Goal: Information Seeking & Learning: Find specific page/section

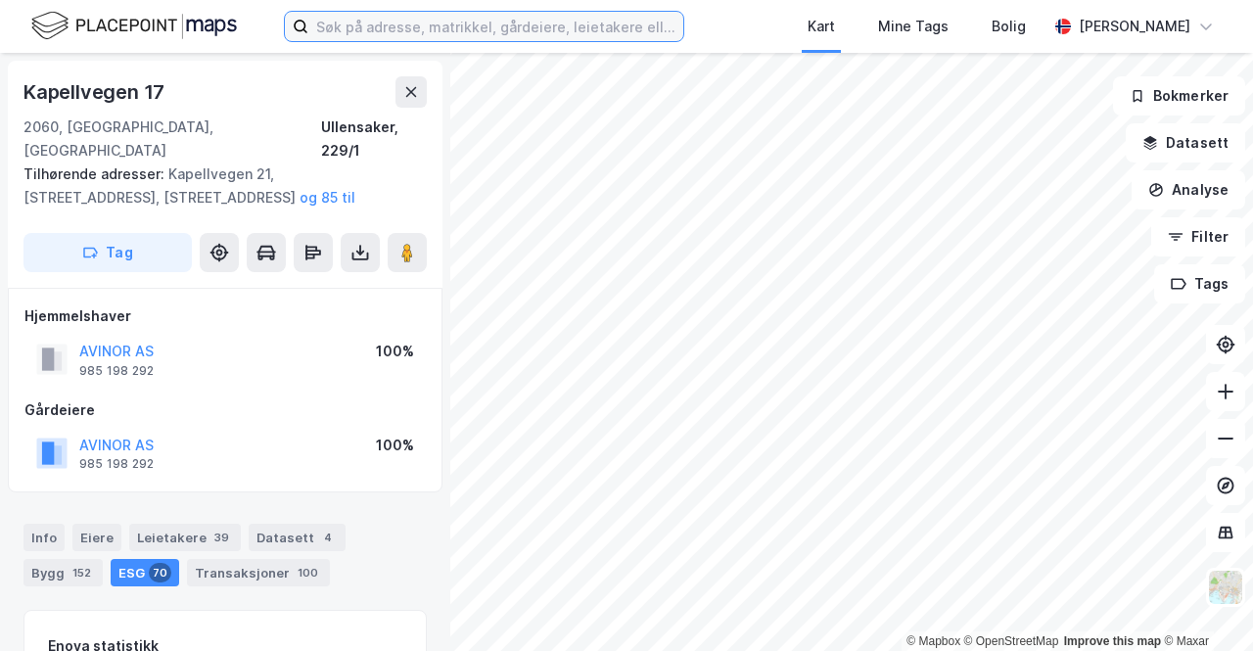
click at [411, 30] on input at bounding box center [495, 26] width 375 height 29
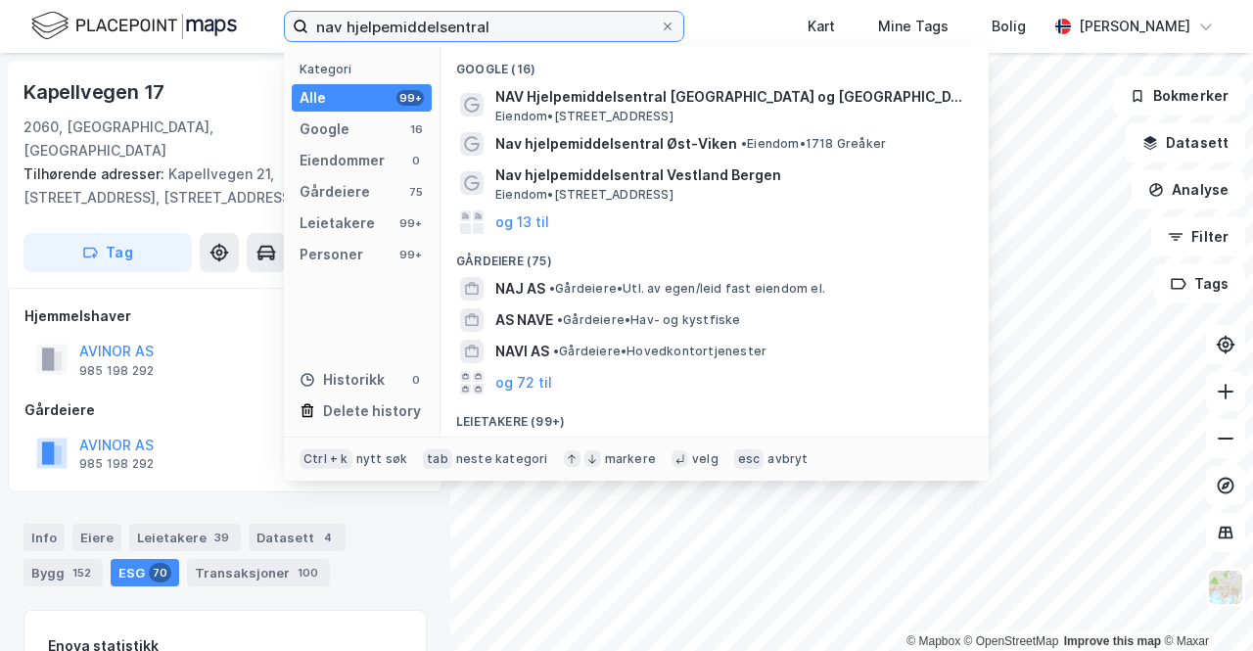
type input "nav hjelpemiddelsentral"
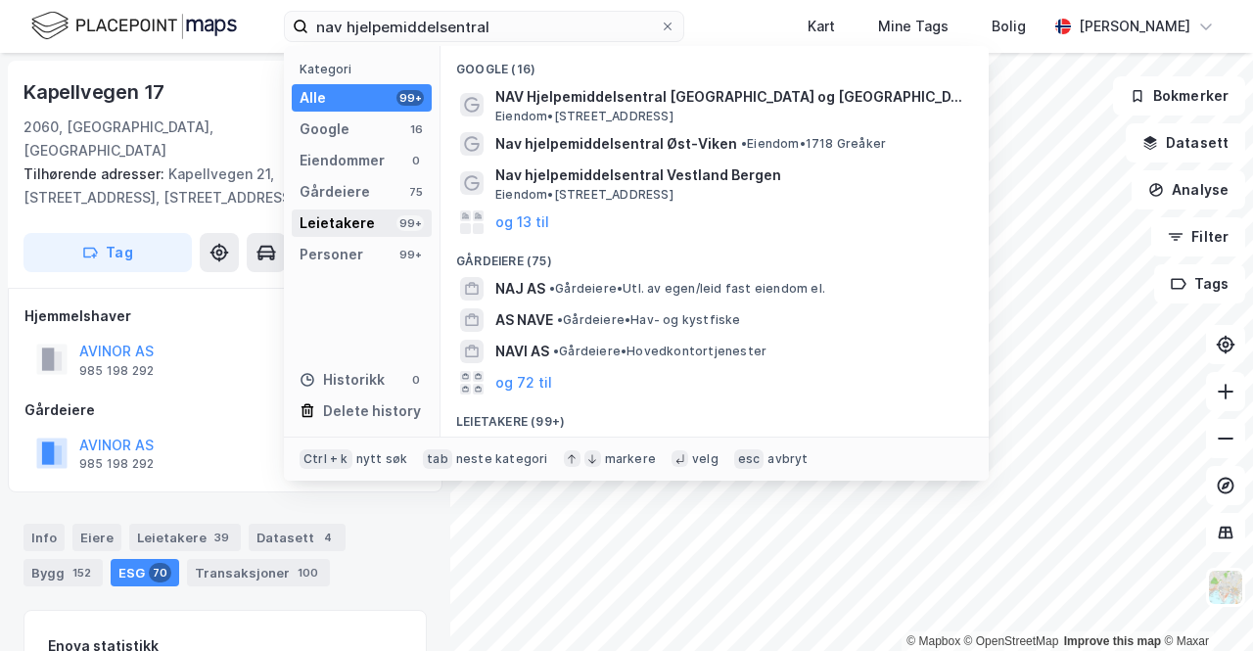
click at [359, 222] on div "Leietakere" at bounding box center [336, 222] width 75 height 23
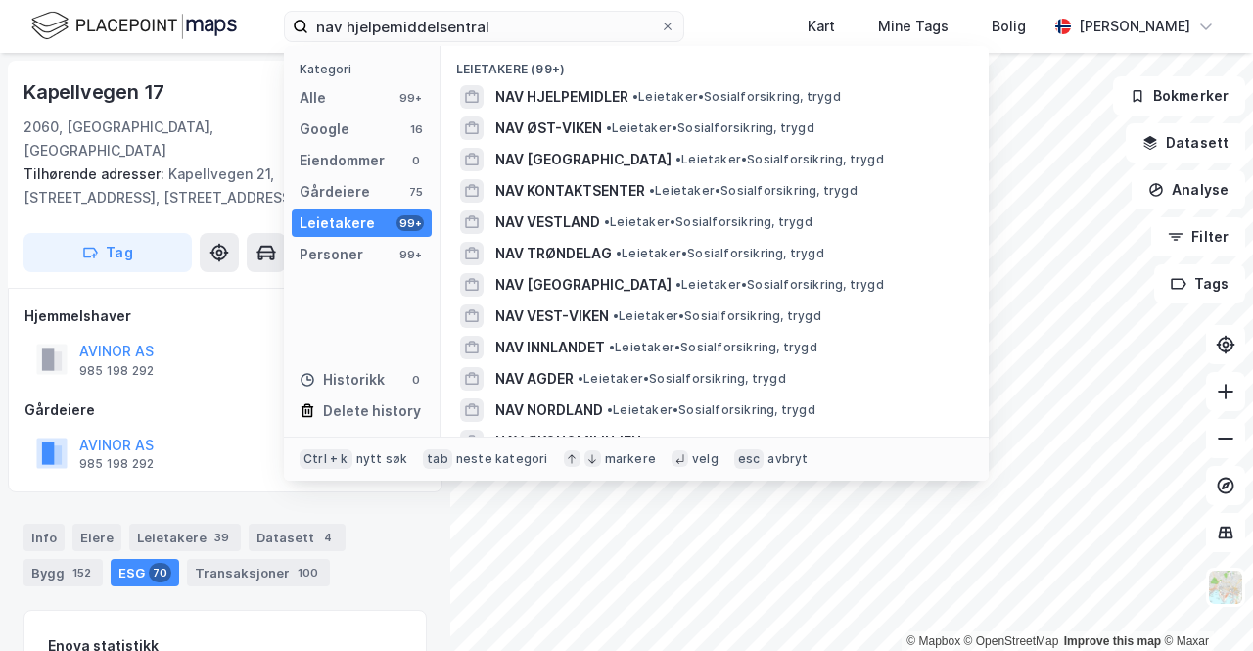
click at [359, 222] on div "Leietakere" at bounding box center [336, 222] width 75 height 23
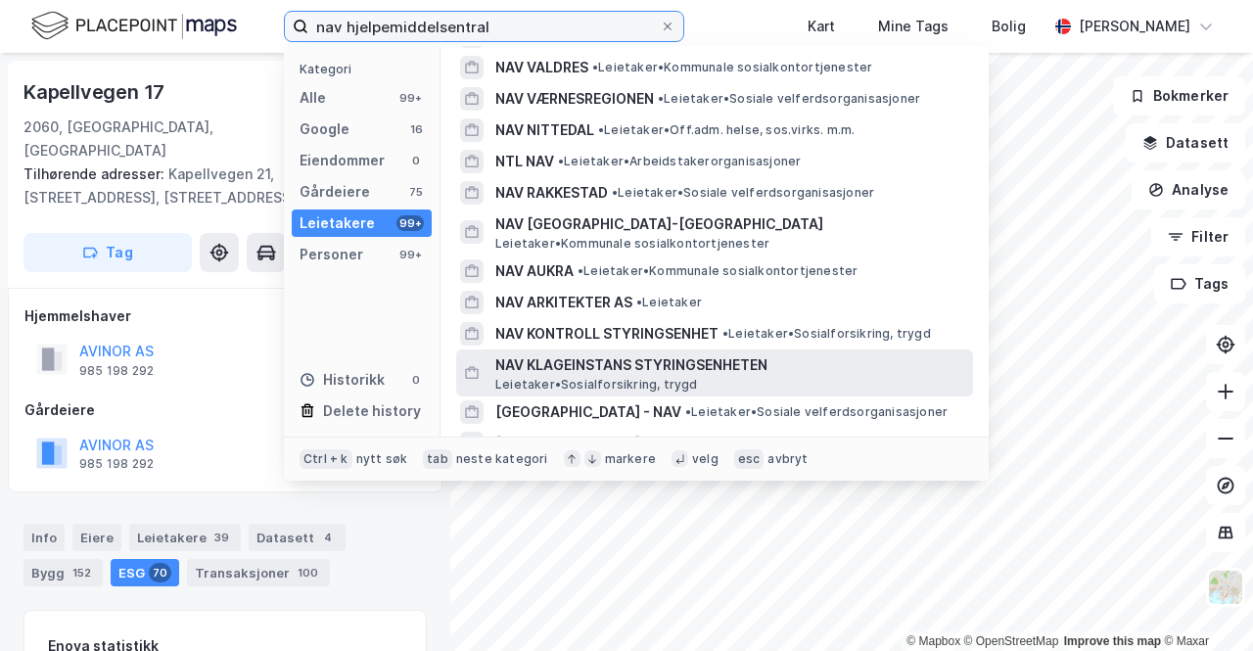
scroll to position [437, 0]
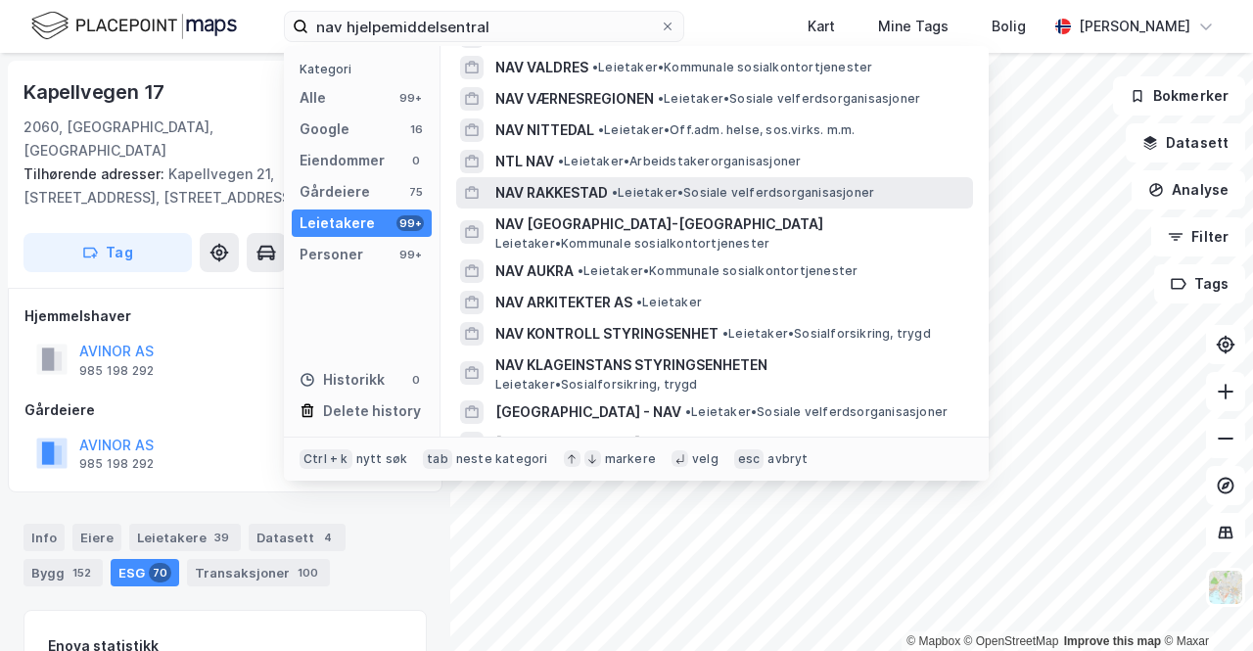
click at [579, 193] on span "NAV RAKKESTAD" at bounding box center [551, 192] width 113 height 23
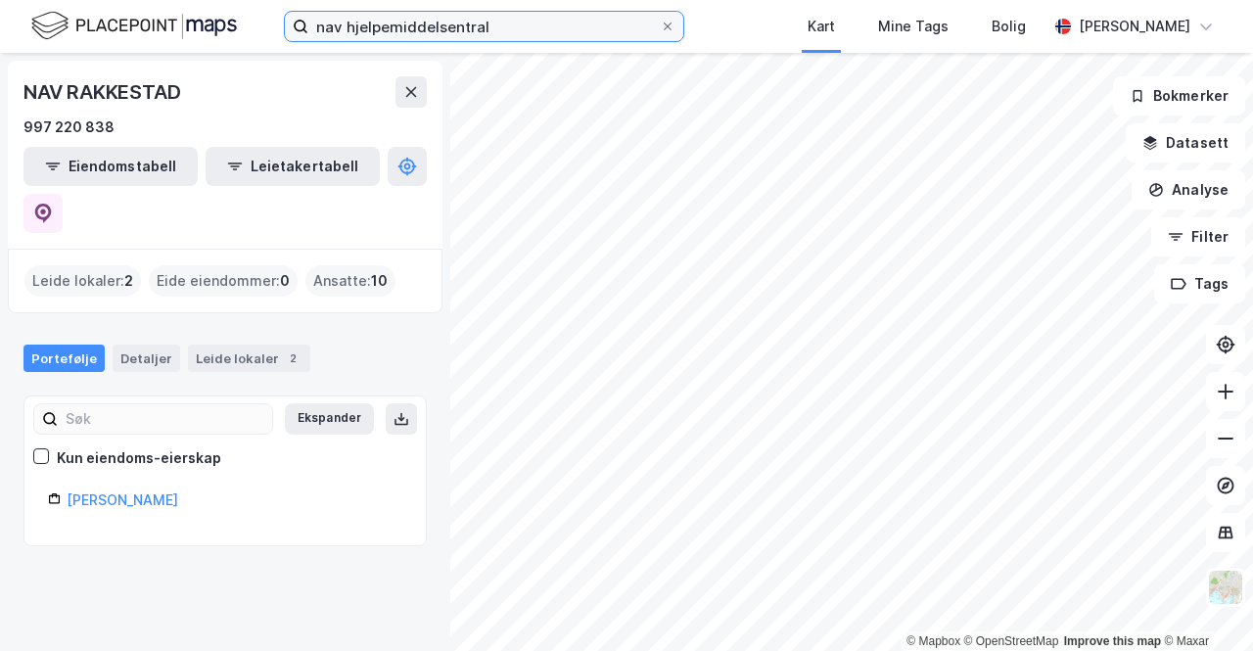
click at [560, 19] on input "nav hjelpemiddelsentral" at bounding box center [483, 26] width 351 height 29
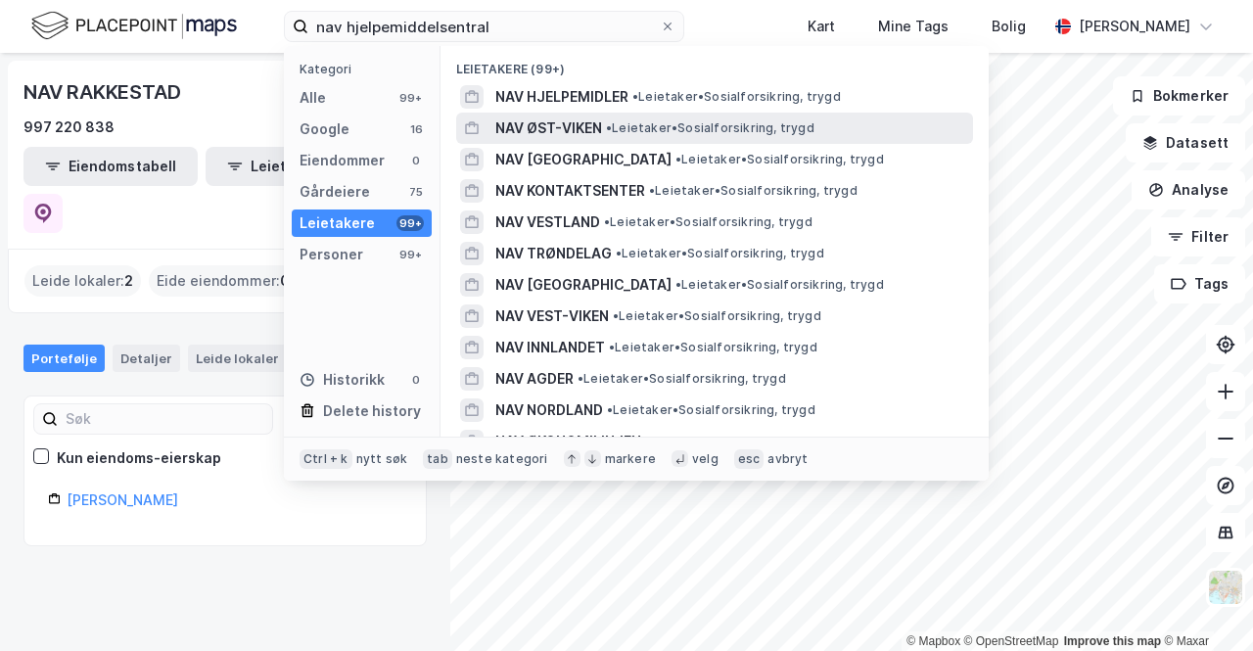
click at [582, 124] on span "NAV ØST-VIKEN" at bounding box center [548, 127] width 107 height 23
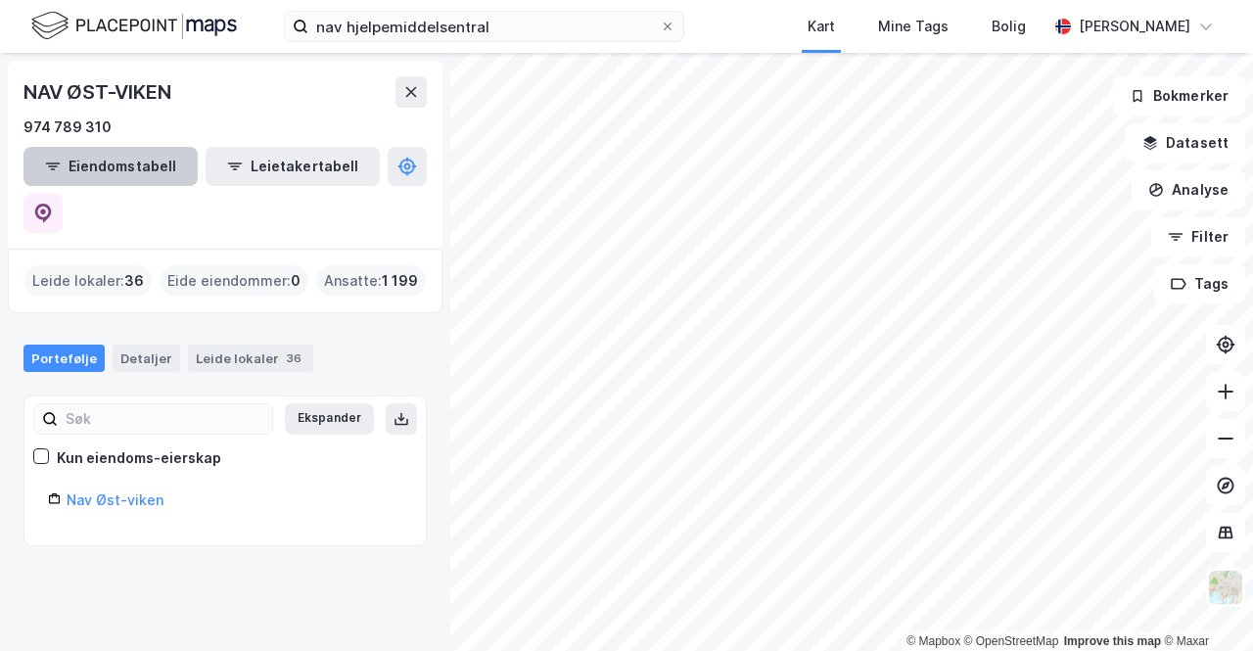
click at [137, 167] on button "Eiendomstabell" at bounding box center [110, 166] width 174 height 39
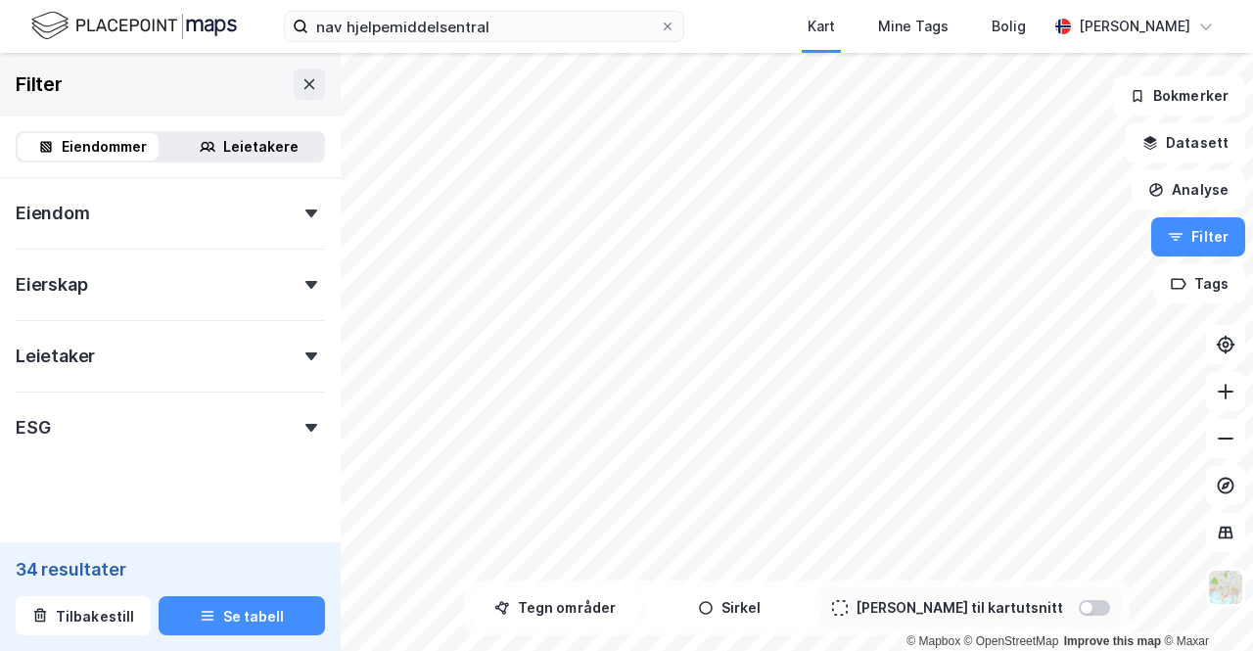
scroll to position [429, 0]
click at [280, 431] on div "ESG" at bounding box center [170, 419] width 309 height 56
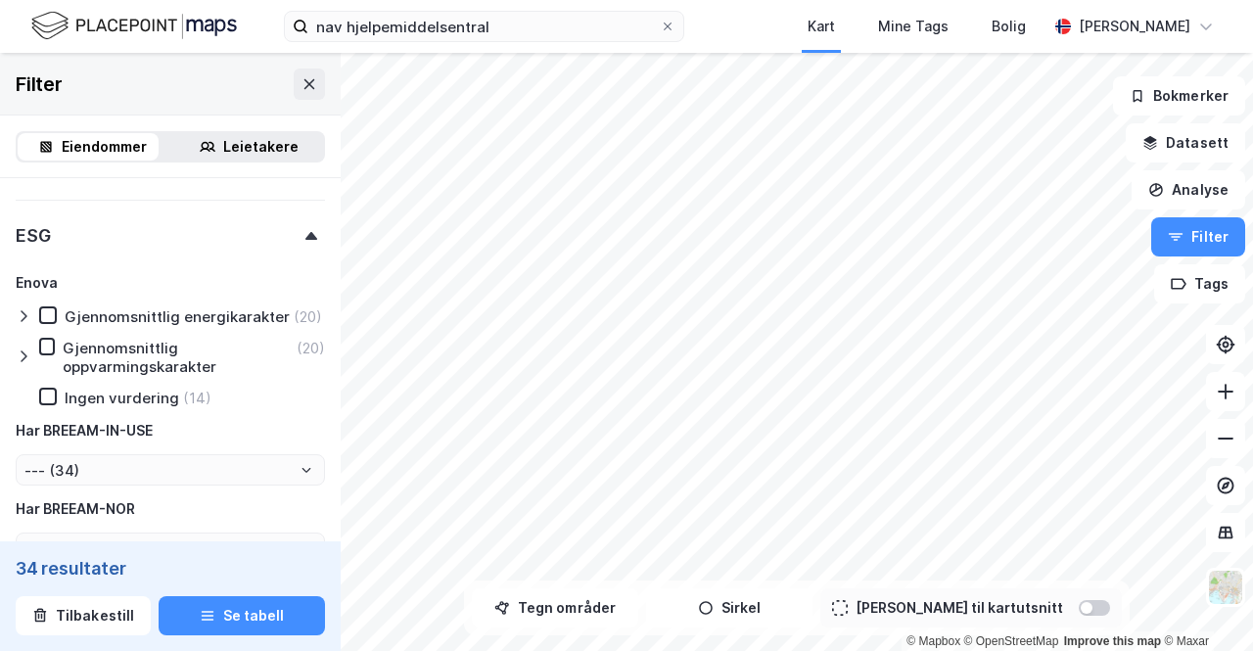
scroll to position [619, 0]
click at [19, 318] on icon at bounding box center [24, 317] width 16 height 16
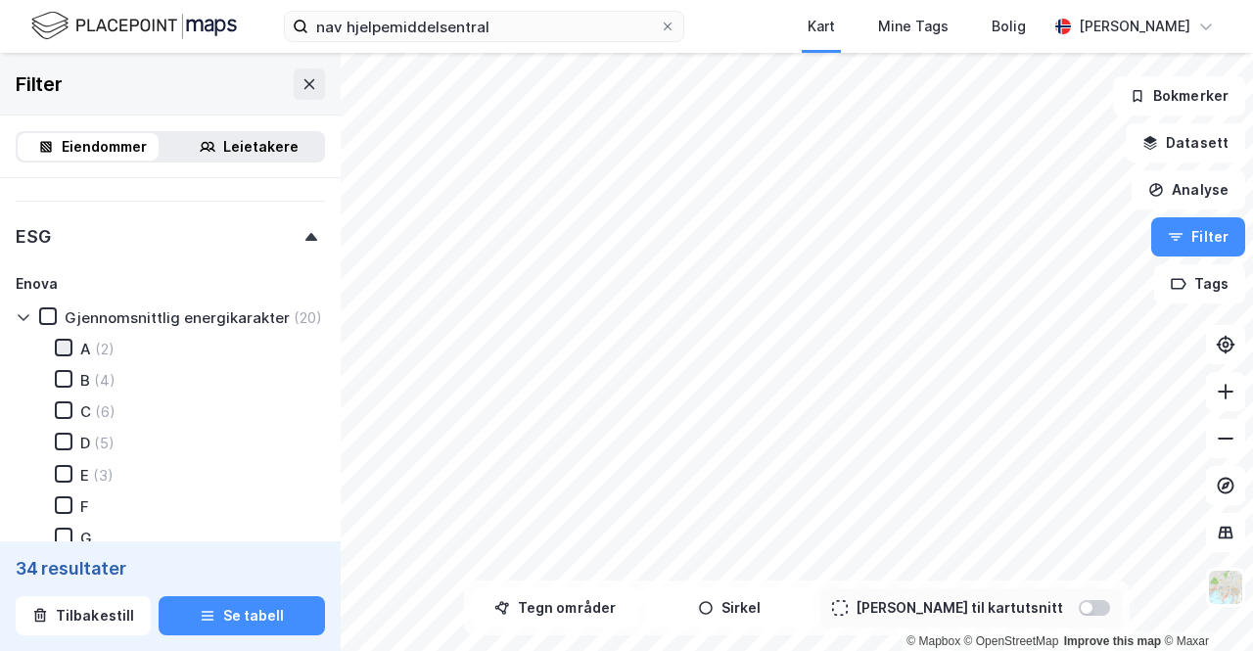
click at [63, 354] on icon at bounding box center [64, 348] width 14 height 14
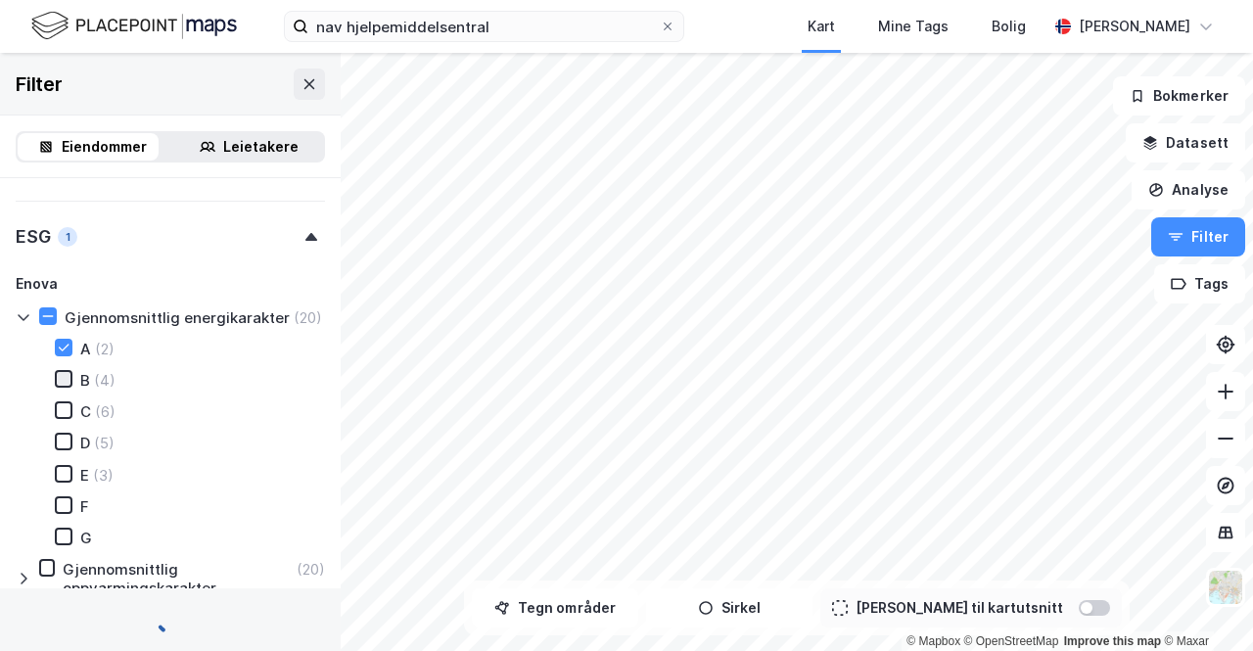
click at [63, 386] on icon at bounding box center [64, 379] width 14 height 14
type input "--- (2)"
type input "--- (6)"
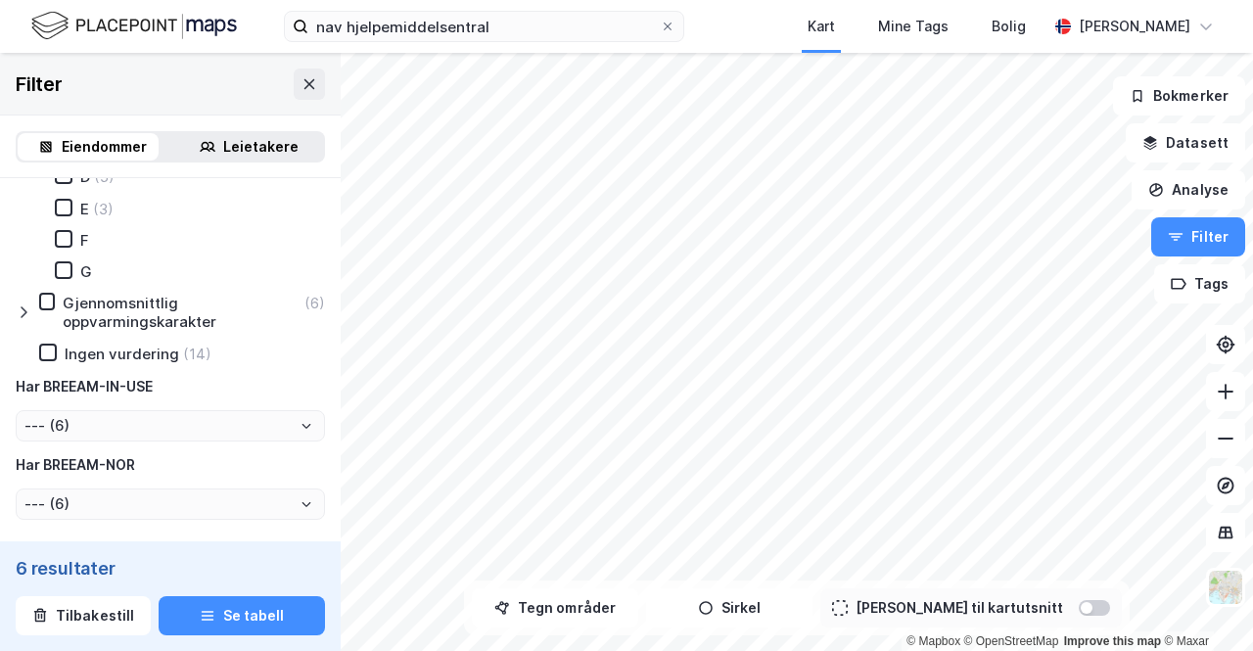
scroll to position [883, 0]
click at [1219, 399] on icon at bounding box center [1226, 392] width 20 height 20
click at [757, 616] on div "© Mapbox © OpenStreetMap Improve this map © Maxar Filter Eiendommer Leietakere …" at bounding box center [626, 352] width 1253 height 598
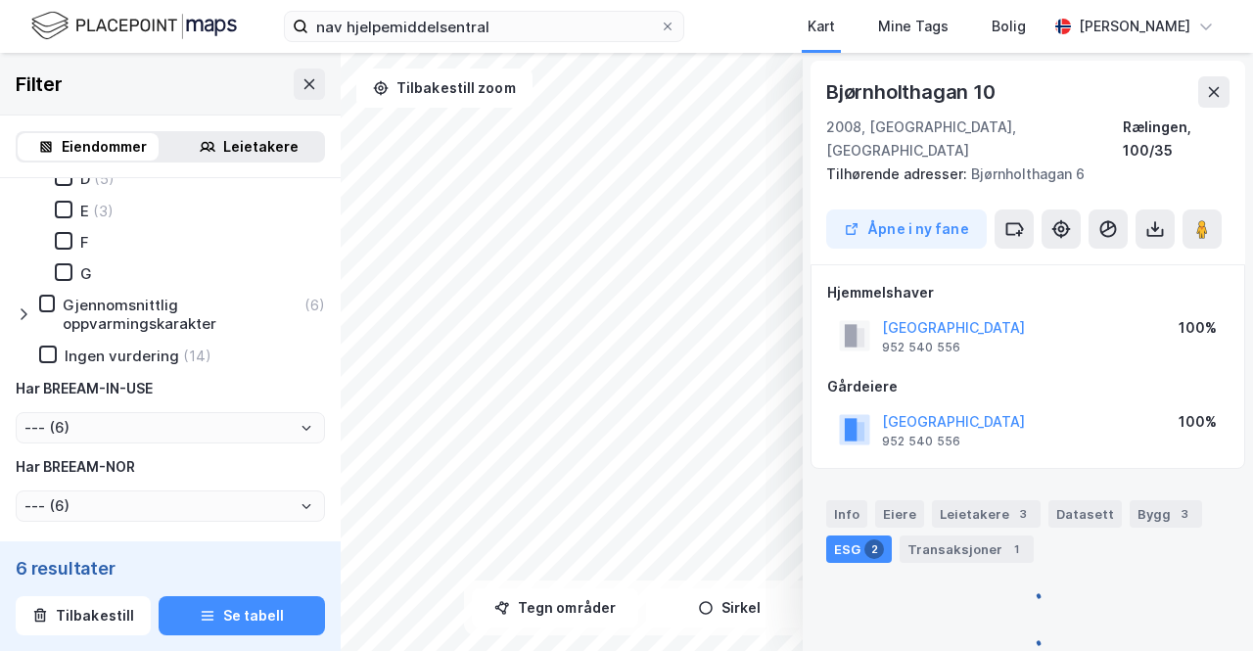
scroll to position [1, 0]
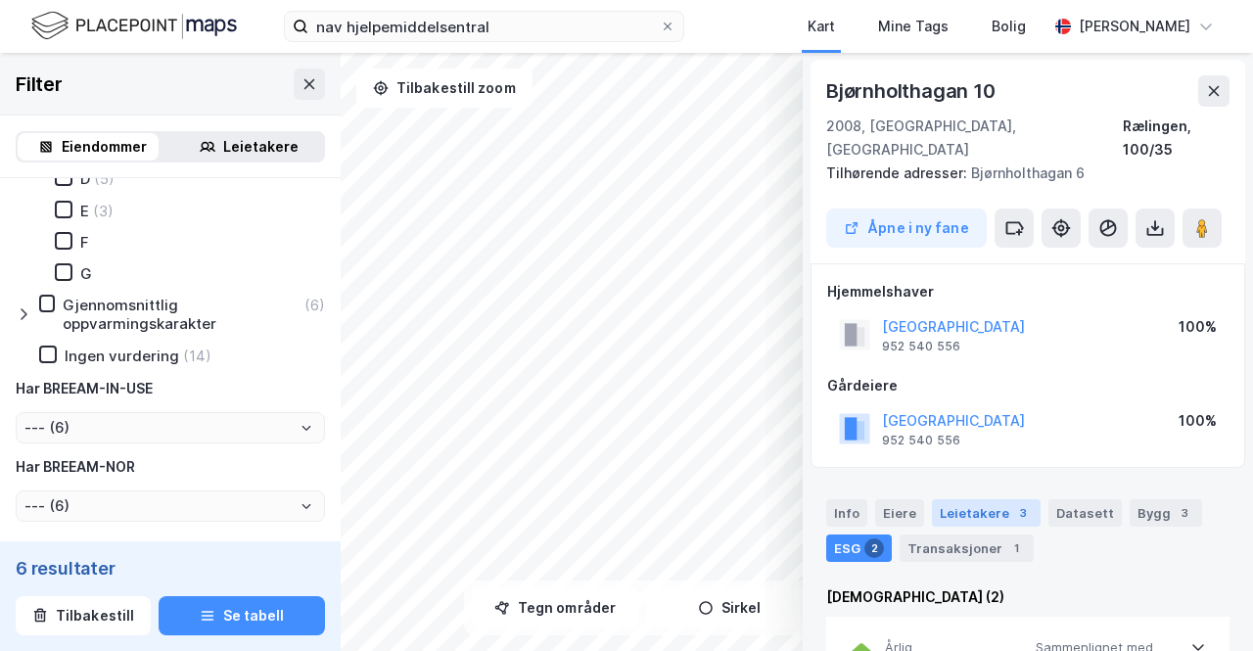
click at [995, 499] on div "Leietakere 3" at bounding box center [986, 512] width 109 height 27
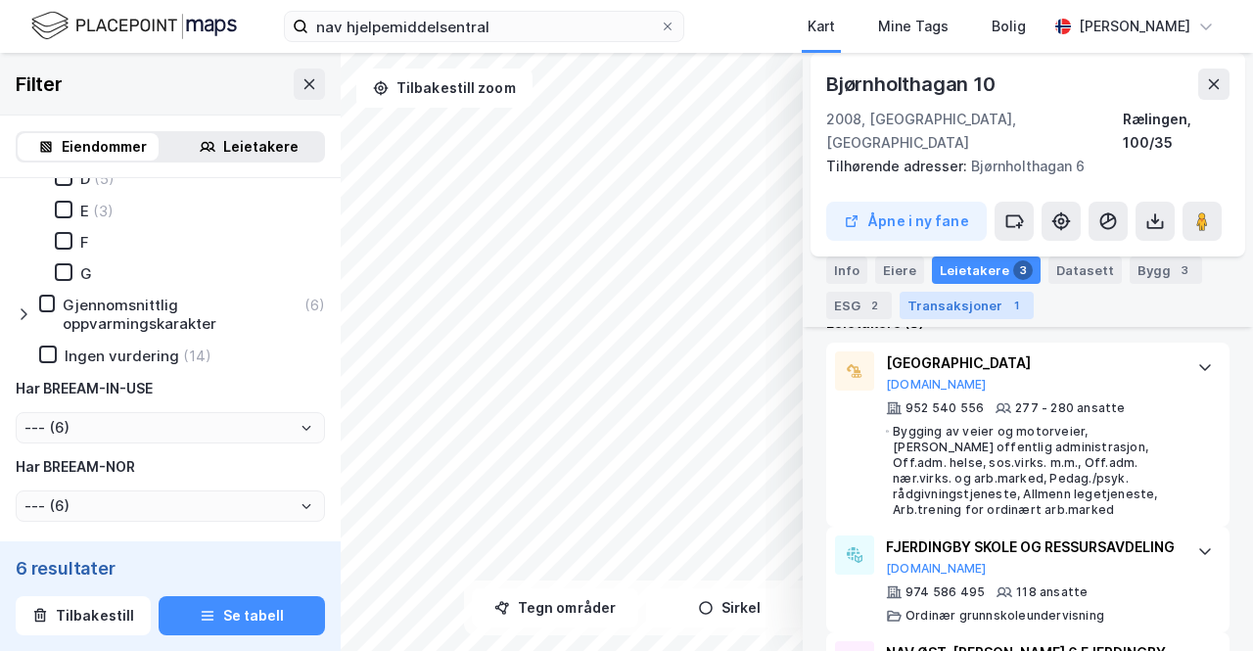
scroll to position [727, 0]
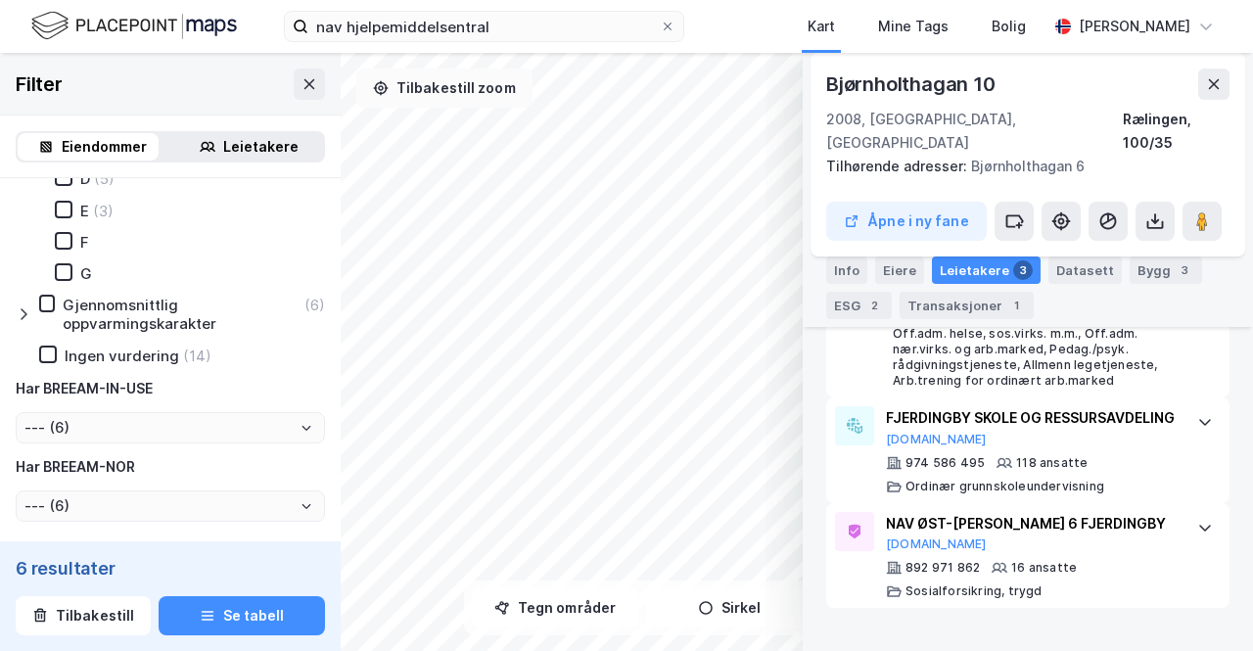
click at [478, 81] on button "Tilbakestill zoom" at bounding box center [444, 88] width 176 height 39
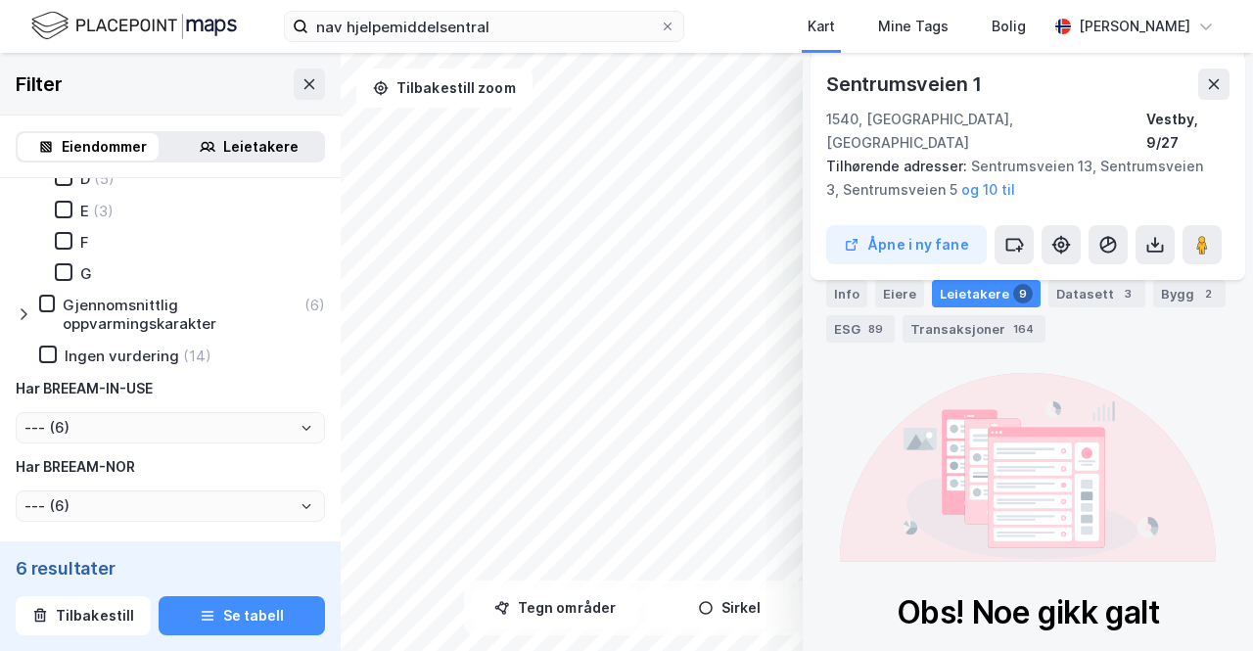
scroll to position [206, 0]
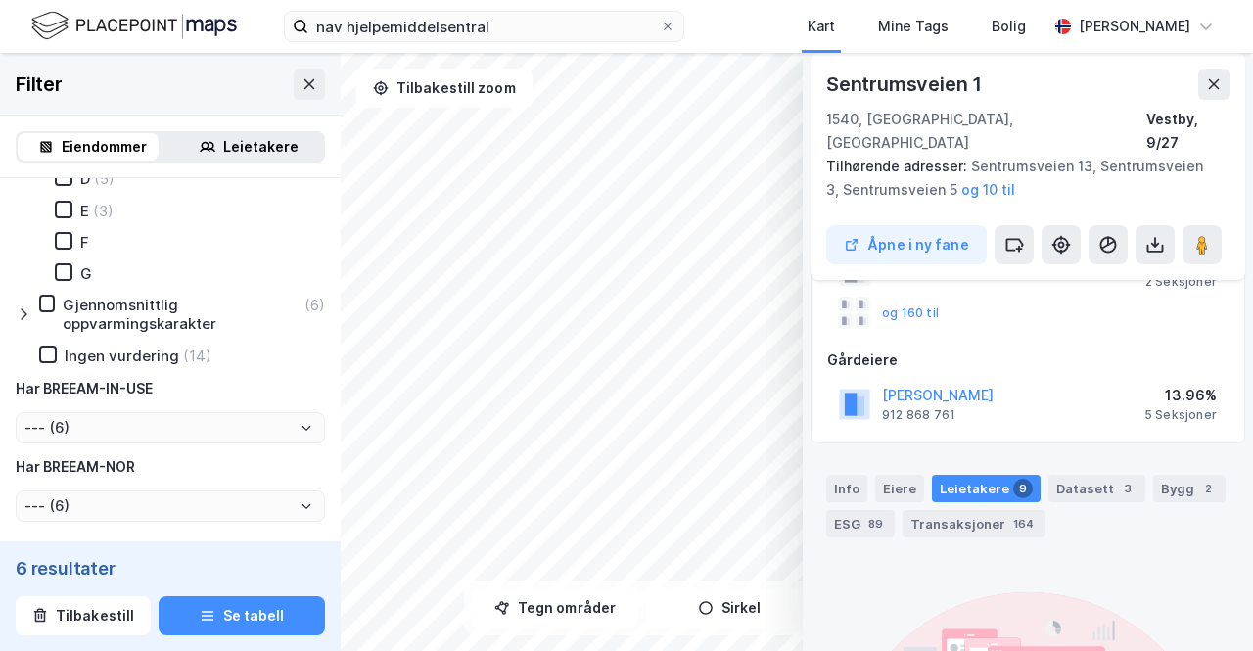
click at [975, 475] on div "Leietakere 9" at bounding box center [986, 488] width 109 height 27
click at [493, 87] on button "Tilbakestill zoom" at bounding box center [444, 88] width 176 height 39
